Goal: Task Accomplishment & Management: Complete application form

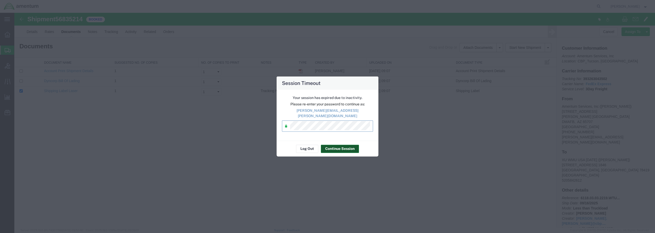
click at [341, 147] on button "Continue Session" at bounding box center [340, 149] width 38 height 8
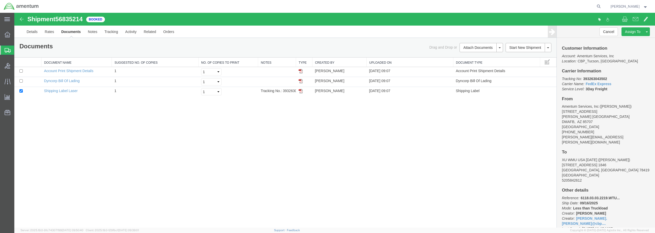
click at [0, 0] on span "Create from Template" at bounding box center [0, 0] width 0 height 0
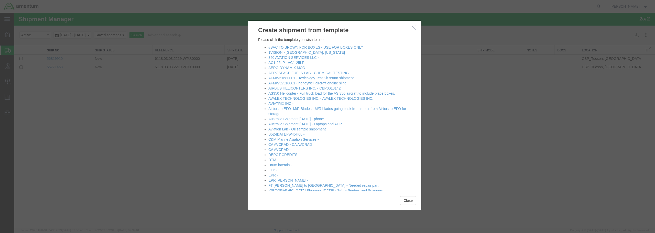
click at [413, 28] on icon "button" at bounding box center [414, 27] width 4 height 4
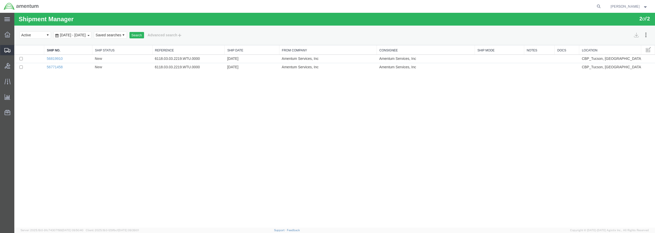
click at [0, 0] on span "Create from Template" at bounding box center [0, 0] width 0 height 0
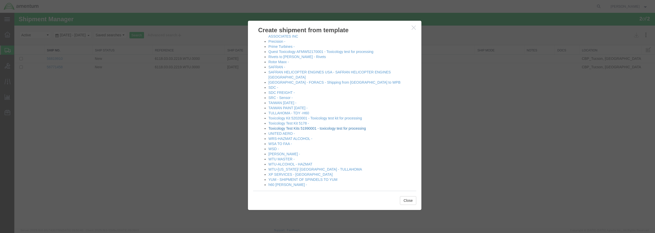
scroll to position [282, 0]
click at [281, 152] on link "[PERSON_NAME] -" at bounding box center [284, 154] width 32 height 4
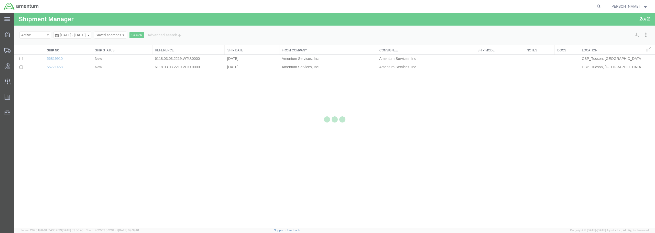
select select "49949"
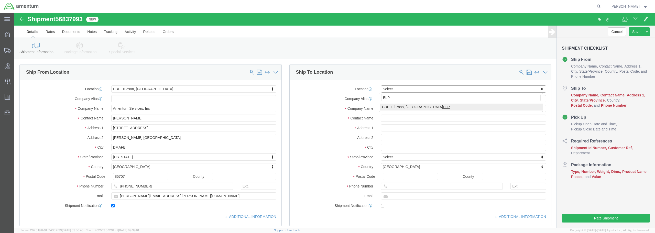
type input "ELP"
select select "49939"
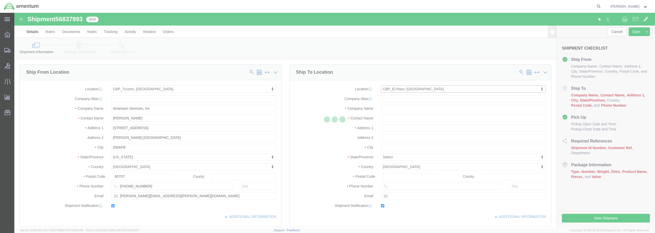
type input "Amentum Services, Inc"
type input "[DATE][PERSON_NAME]"
type input "[STREET_ADDRESS][PERSON_NAME]"
type input "[GEOGRAPHIC_DATA]"
type input "79925"
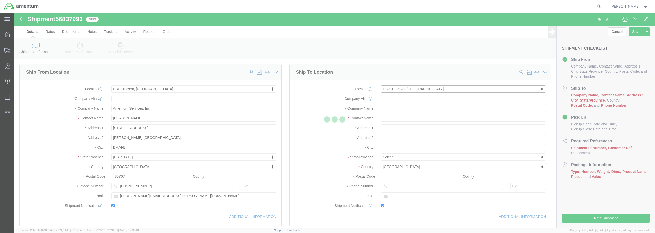
type input "[PHONE_NUMBER]"
type input "[DATE][EMAIL_ADDRESS][PERSON_NAME][DOMAIN_NAME]"
checkbox input "true"
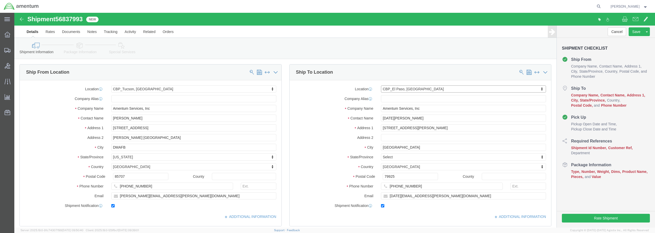
select select "[GEOGRAPHIC_DATA]"
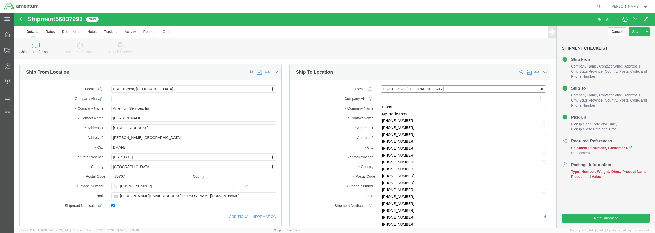
scroll to position [878, 0]
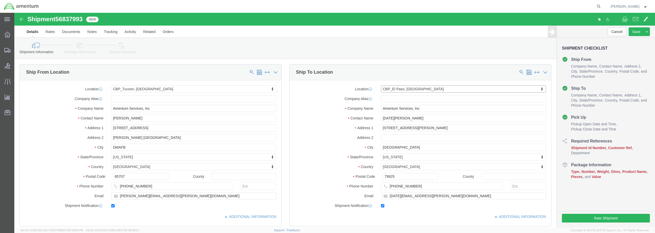
drag, startPoint x: 407, startPoint y: 75, endPoint x: 370, endPoint y: 75, distance: 36.3
drag, startPoint x: 405, startPoint y: 76, endPoint x: 393, endPoint y: 74, distance: 11.9
select select
type input "E"
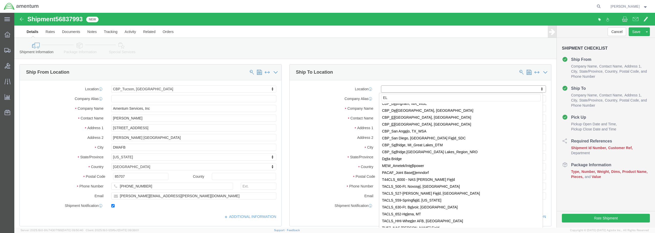
type input "E"
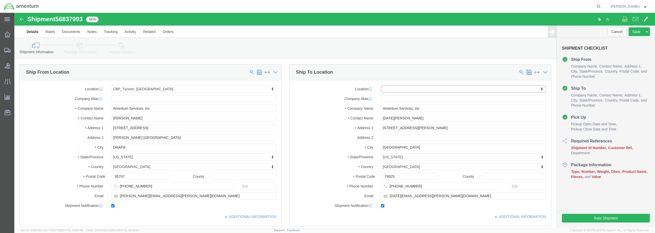
type input "E"
click input "ELP"
type input "ELP"
select select "49939"
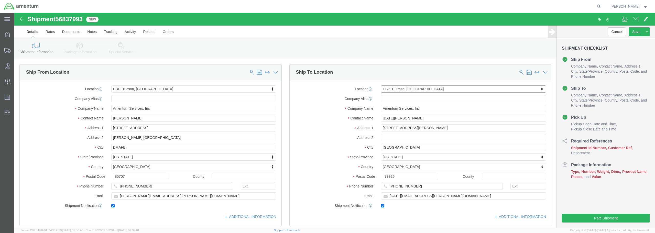
select select "[GEOGRAPHIC_DATA]"
drag, startPoint x: 392, startPoint y: 105, endPoint x: 365, endPoint y: 105, distance: 27.6
click input "[DATE][PERSON_NAME]"
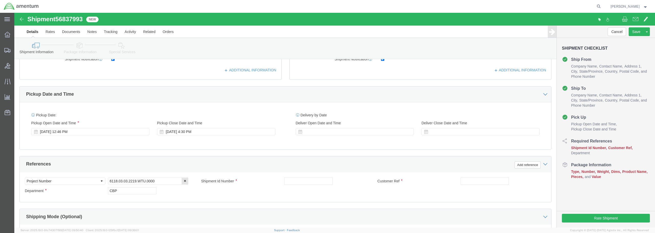
scroll to position [154, 0]
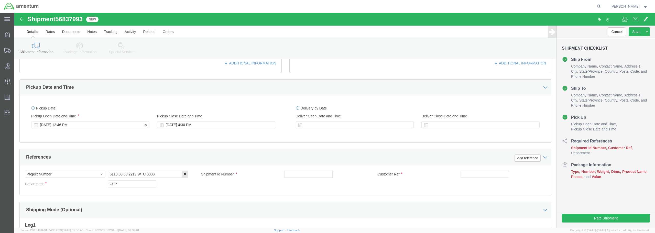
type input "[PERSON_NAME]"
click div "[DATE] 12:46 PM"
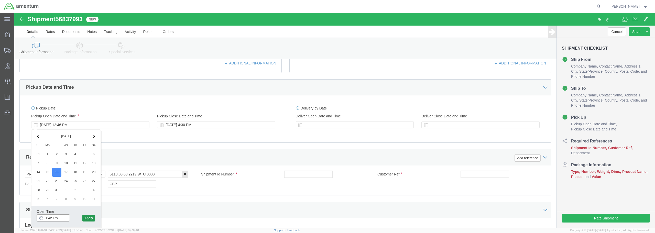
type input "1:46 PM"
click button "Apply"
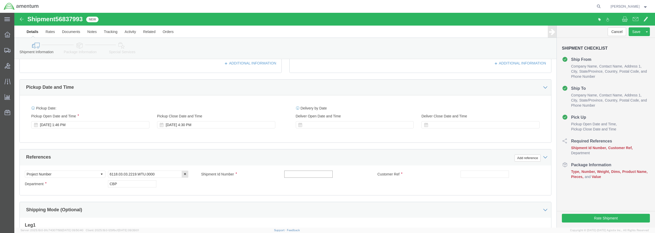
click input "text"
type input "FLANGE"
type input "BATCH 530-000623"
drag, startPoint x: 288, startPoint y: 162, endPoint x: 267, endPoint y: 160, distance: 21.1
click div "Shipment Id Number FLANGE"
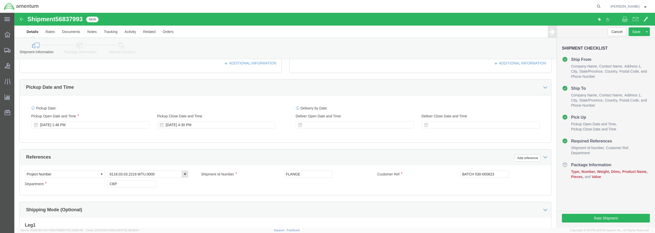
click div "Delivery by Date Delivery Start Date Delivery Start Time Deliver Open Date and …"
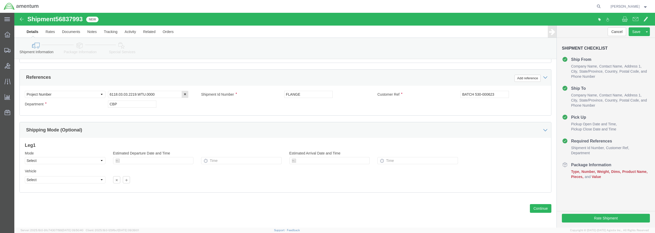
scroll to position [234, 0]
click button "Continue"
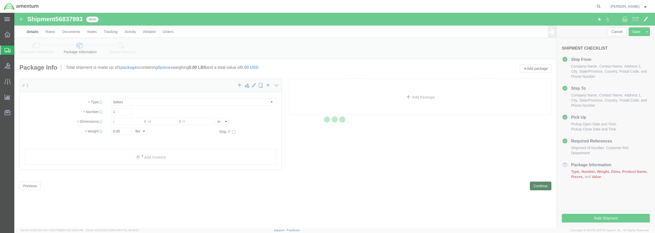
select select "CBOX"
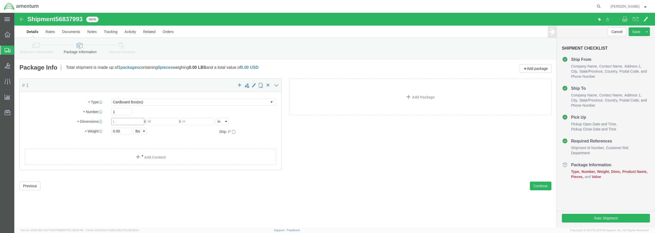
drag, startPoint x: 104, startPoint y: 108, endPoint x: 93, endPoint y: 108, distance: 11.0
click div "Length x Width x Height Select cm ft in"
type input "27"
type input "9"
type input "5"
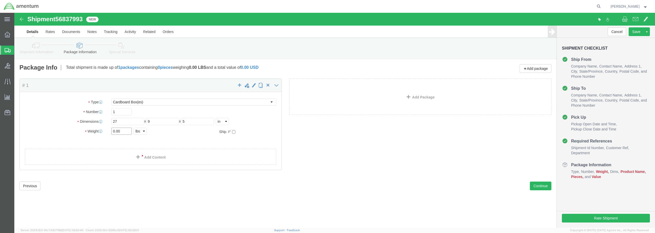
drag, startPoint x: 110, startPoint y: 119, endPoint x: 90, endPoint y: 119, distance: 20.0
click div "Weight 0.00 Select kgs lbs Ship. t°"
type input "8"
click link "Add Content"
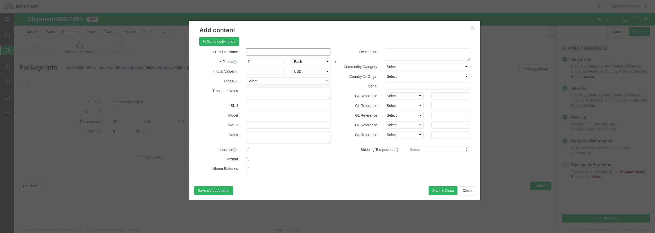
paste input "FLANGE"
type input "FLANGE"
click input "text"
type input "11,562.59"
click select "Select 50 55 60 65 70 85 92.5 100 125 175 250 300 400"
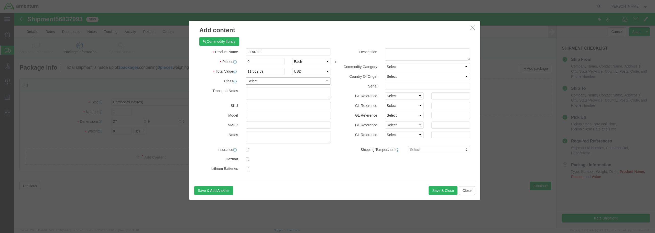
select select "92.5"
click select "Select 50 55 60 65 70 85 92.5 100 125 175 250 300 400"
click input "text"
type input "BATCH 530-000623"
click button "Save & Close"
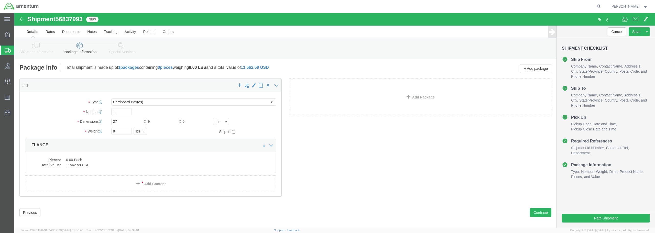
scroll to position [5, 0]
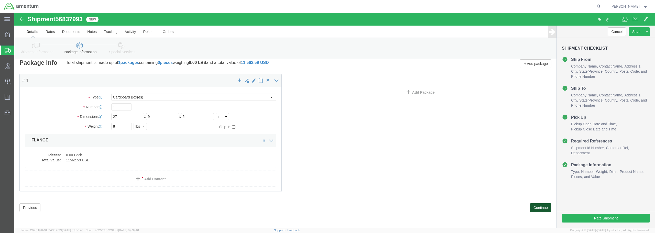
click button "Continue"
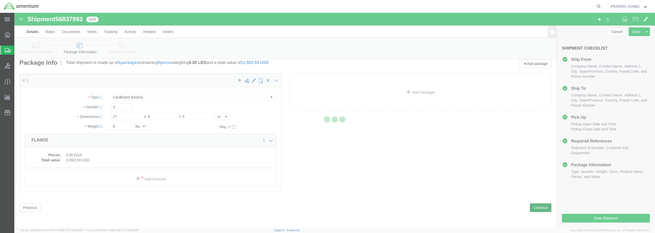
select select
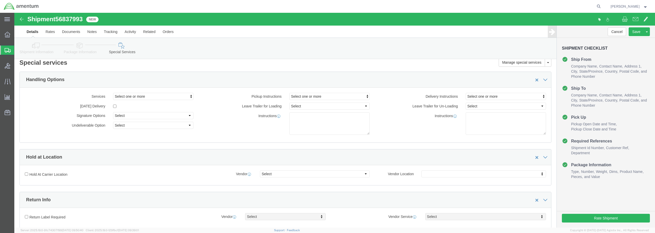
select select "DEPARTMENT"
click button "Rate Shipment"
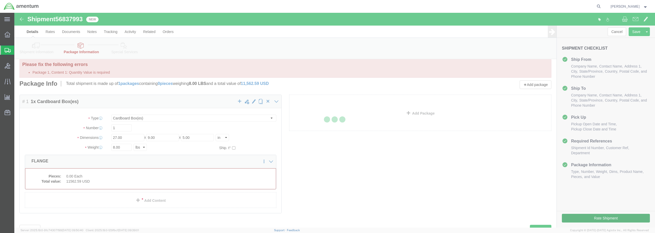
scroll to position [0, 0]
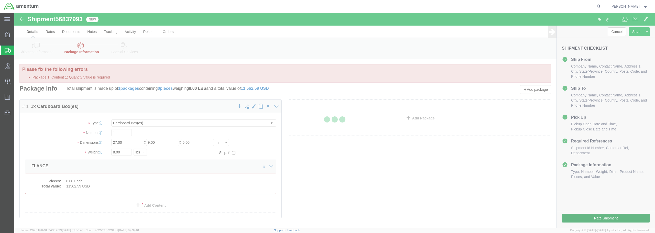
select select "CBOX"
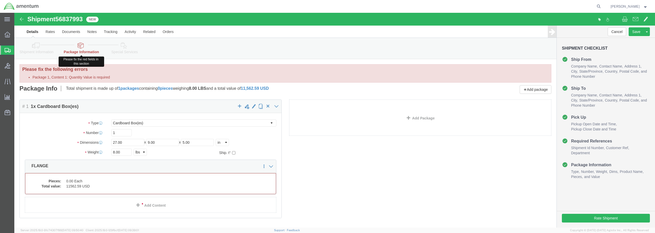
click link "Package Information"
click dd "0.00 Each"
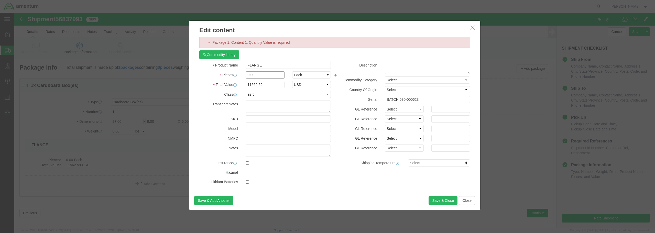
drag, startPoint x: 243, startPoint y: 63, endPoint x: 228, endPoint y: 60, distance: 15.4
click div "0.00"
type input "1"
click button "Save & Close"
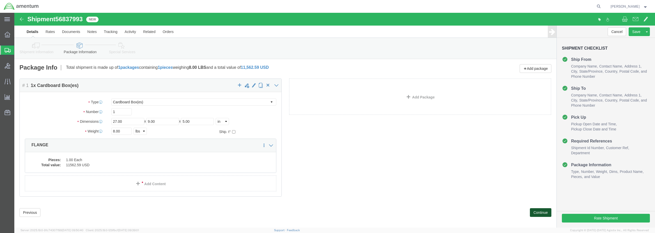
click button "Continue"
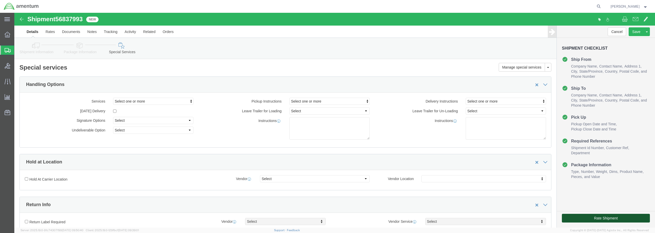
click button "Rate Shipment"
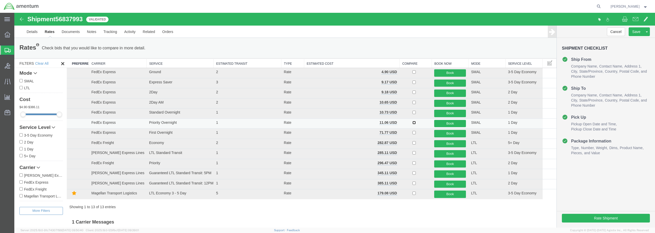
click at [412, 122] on input "checkbox" at bounding box center [413, 122] width 3 height 3
checkbox input "true"
click at [447, 124] on button "Book" at bounding box center [450, 123] width 32 height 7
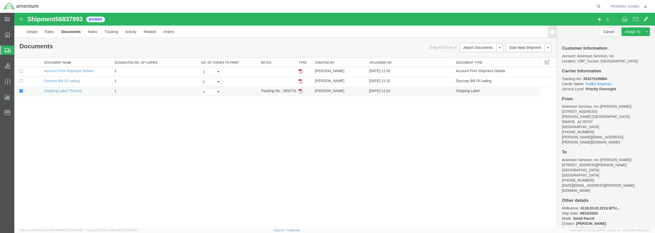
click at [301, 93] on img at bounding box center [301, 91] width 4 height 4
click at [300, 80] on img at bounding box center [301, 81] width 4 height 4
